Goal: Transaction & Acquisition: Purchase product/service

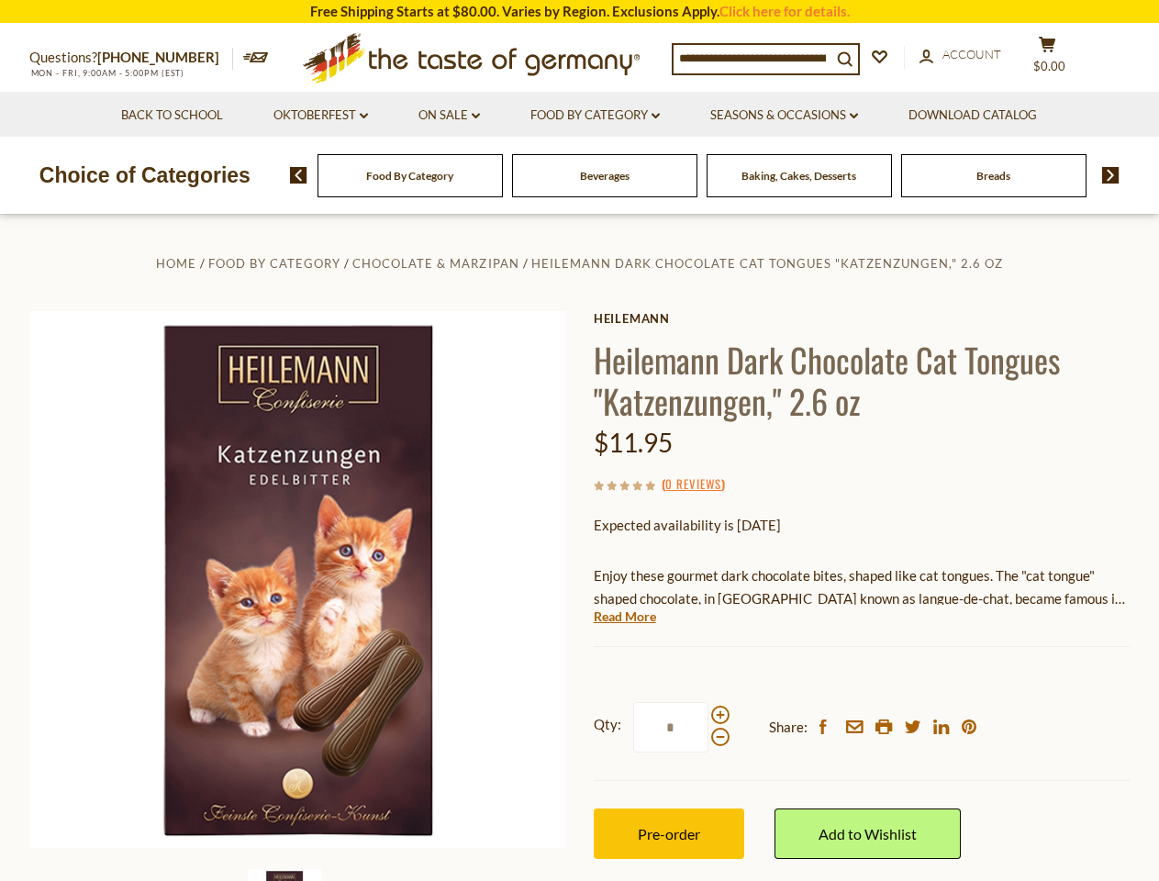
click at [579, 440] on div "Home Food By Category Chocolate & Marzipan Heilemann Dark Chocolate Cat Tongues…" at bounding box center [580, 604] width 1128 height 706
click at [1059, 59] on span "$0.00" at bounding box center [1049, 66] width 32 height 15
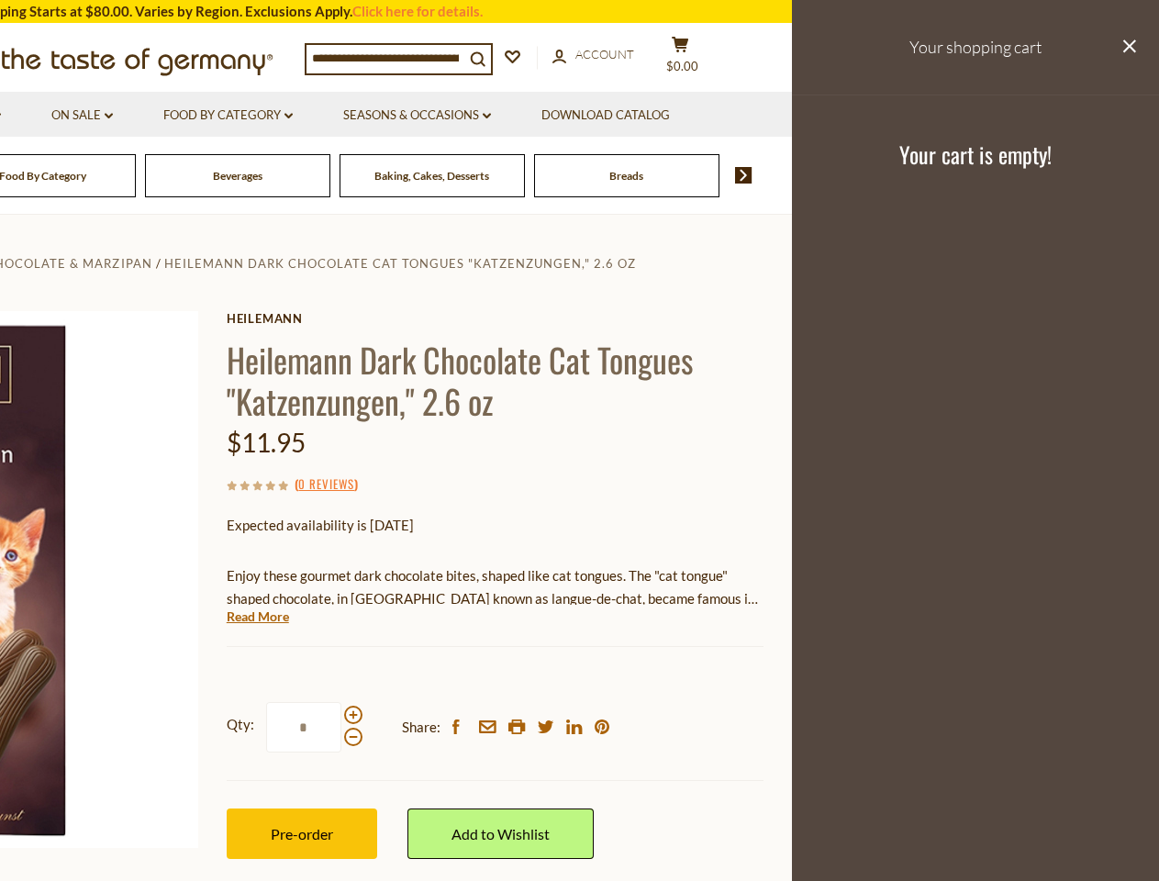
click at [449, 116] on link "Seasons & Occasions dropdown_arrow" at bounding box center [417, 116] width 148 height 20
click at [596, 116] on link "Download Catalog" at bounding box center [605, 116] width 128 height 20
click at [704, 175] on header "Free Shipping Starts at $80.00. Varies by Region. Exclusions Apply. Click here …" at bounding box center [212, 107] width 1159 height 215
click at [292, 175] on header "Free Shipping Starts at $80.00. Varies by Region. Exclusions Apply. Click here …" at bounding box center [212, 107] width 1159 height 215
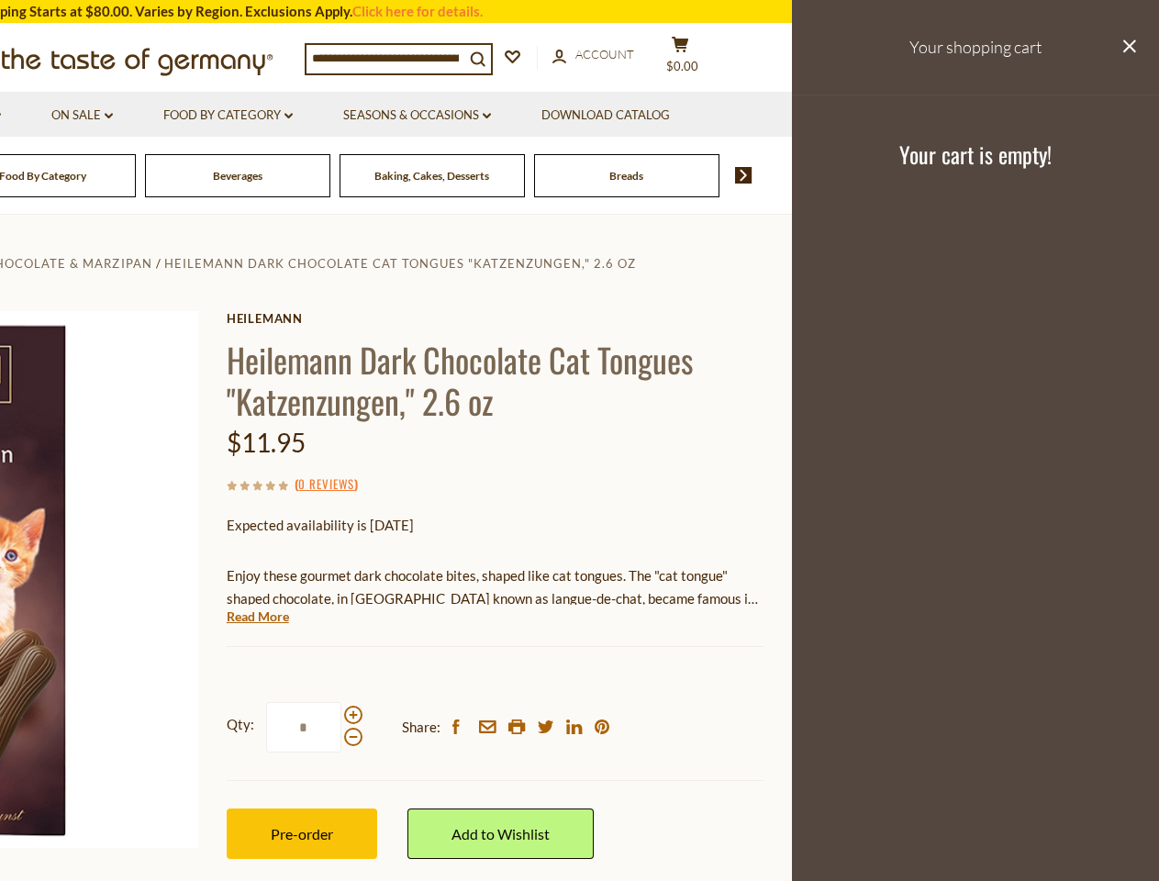
click at [1104, 175] on footer "Your cart is empty!" at bounding box center [975, 153] width 367 height 118
click at [579, 548] on div "Heilemann Heilemann Dark Chocolate Cat Tongues "Katzenzungen," 2.6 oz $11.95 ( …" at bounding box center [495, 605] width 537 height 589
